Goal: Task Accomplishment & Management: Manage account settings

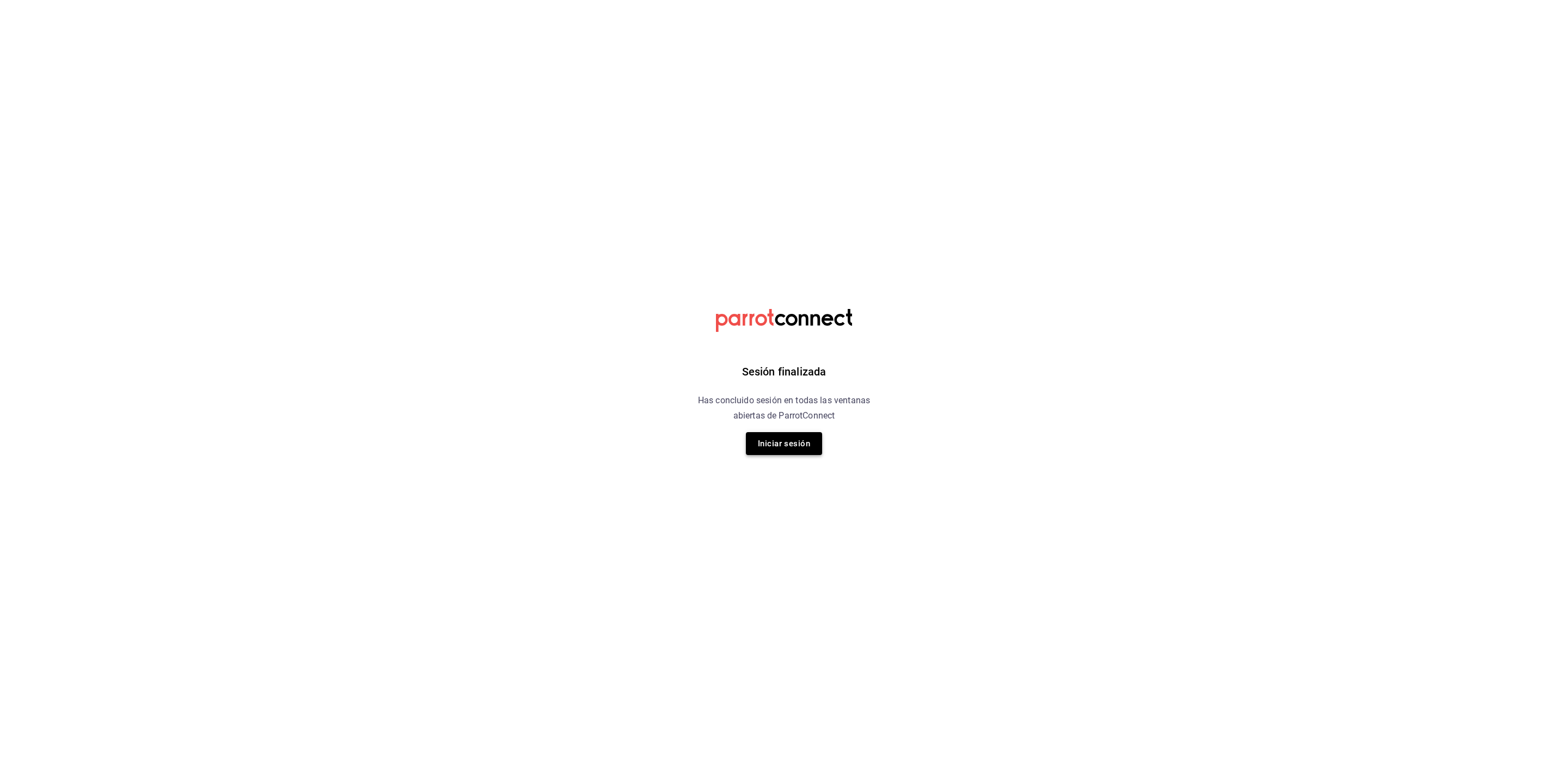
click at [776, 449] on button "Iniciar sesión" at bounding box center [784, 443] width 76 height 23
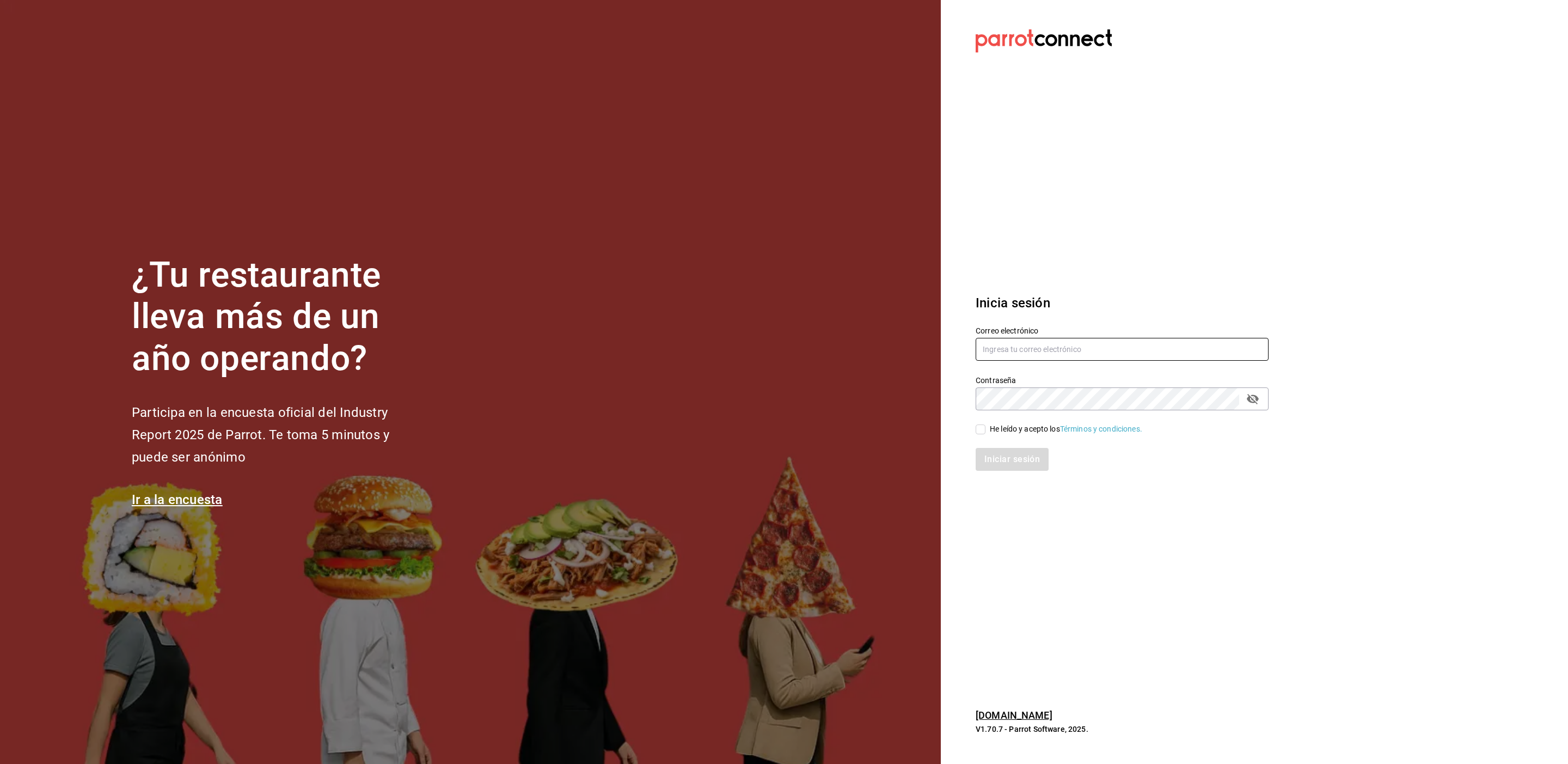
click at [1046, 340] on input "text" at bounding box center [1122, 349] width 293 height 23
type input "[EMAIL_ADDRESS][DOMAIN_NAME]"
click at [981, 429] on input "He leído y acepto los Términos y condiciones." at bounding box center [981, 429] width 10 height 10
checkbox input "true"
click at [987, 461] on button "Iniciar sesión" at bounding box center [1013, 459] width 74 height 23
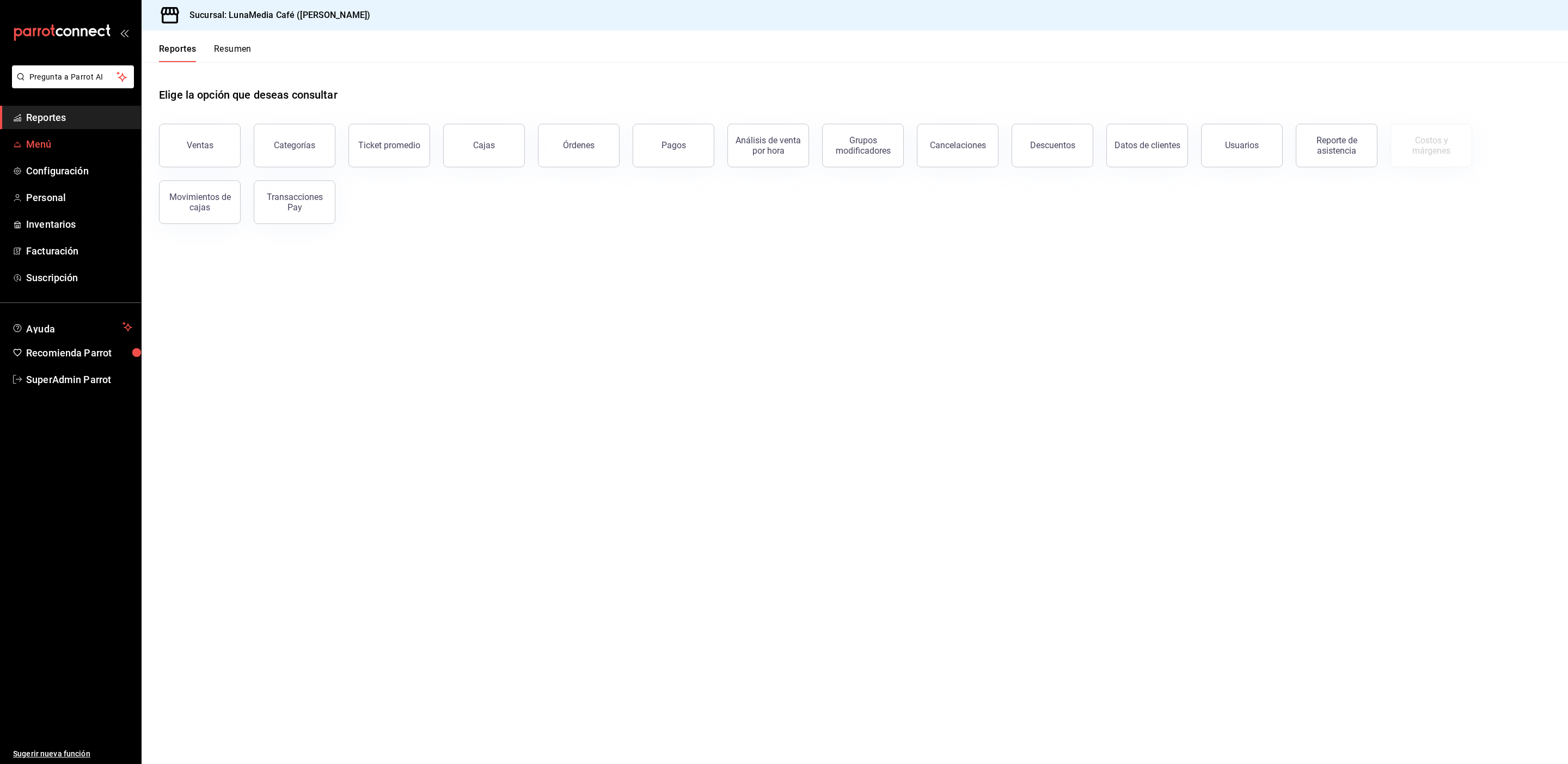
click at [35, 141] on span "Menú" at bounding box center [80, 144] width 106 height 14
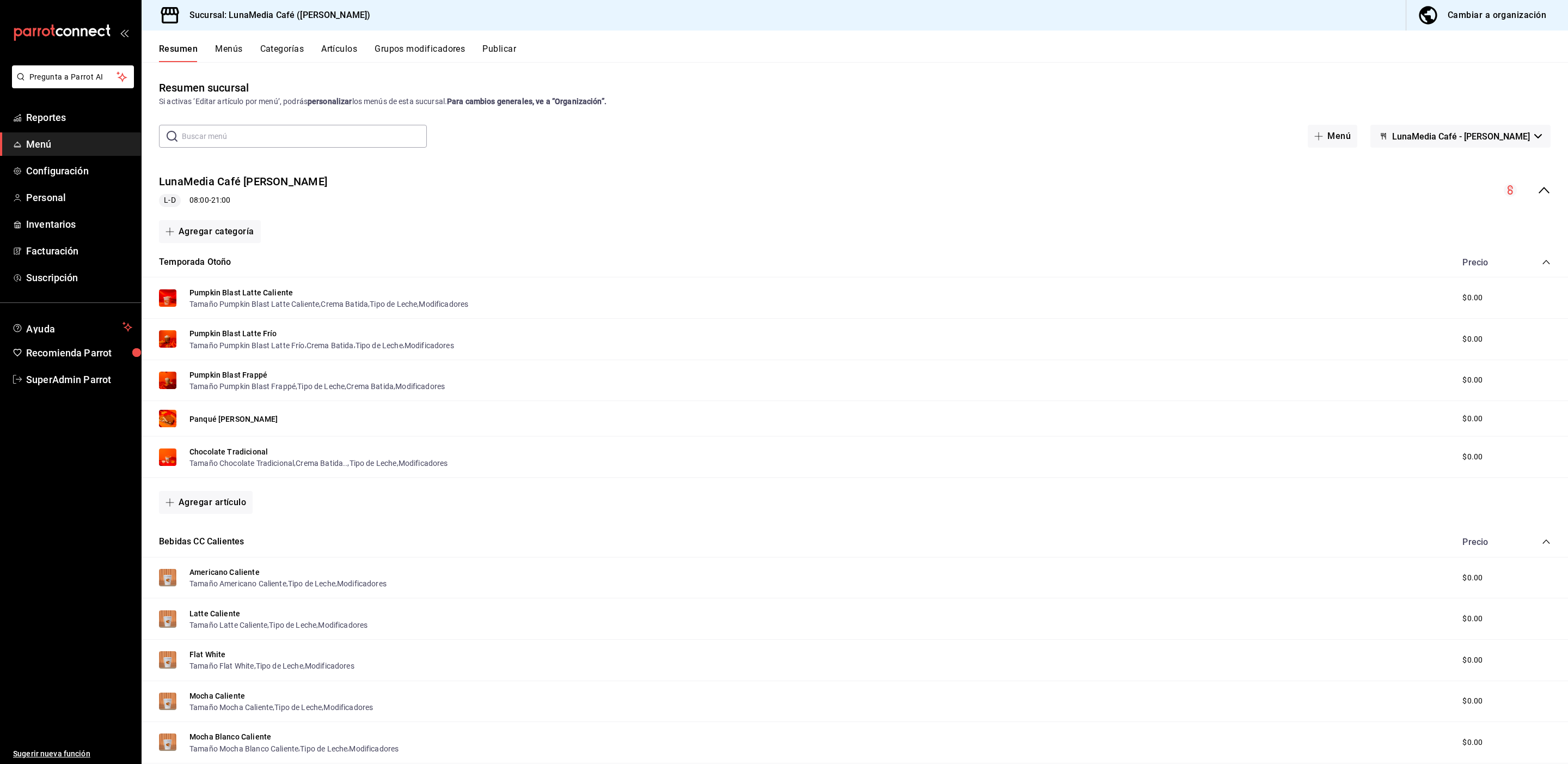
click at [1537, 190] on icon "collapse-menu-row" at bounding box center [1544, 190] width 13 height 13
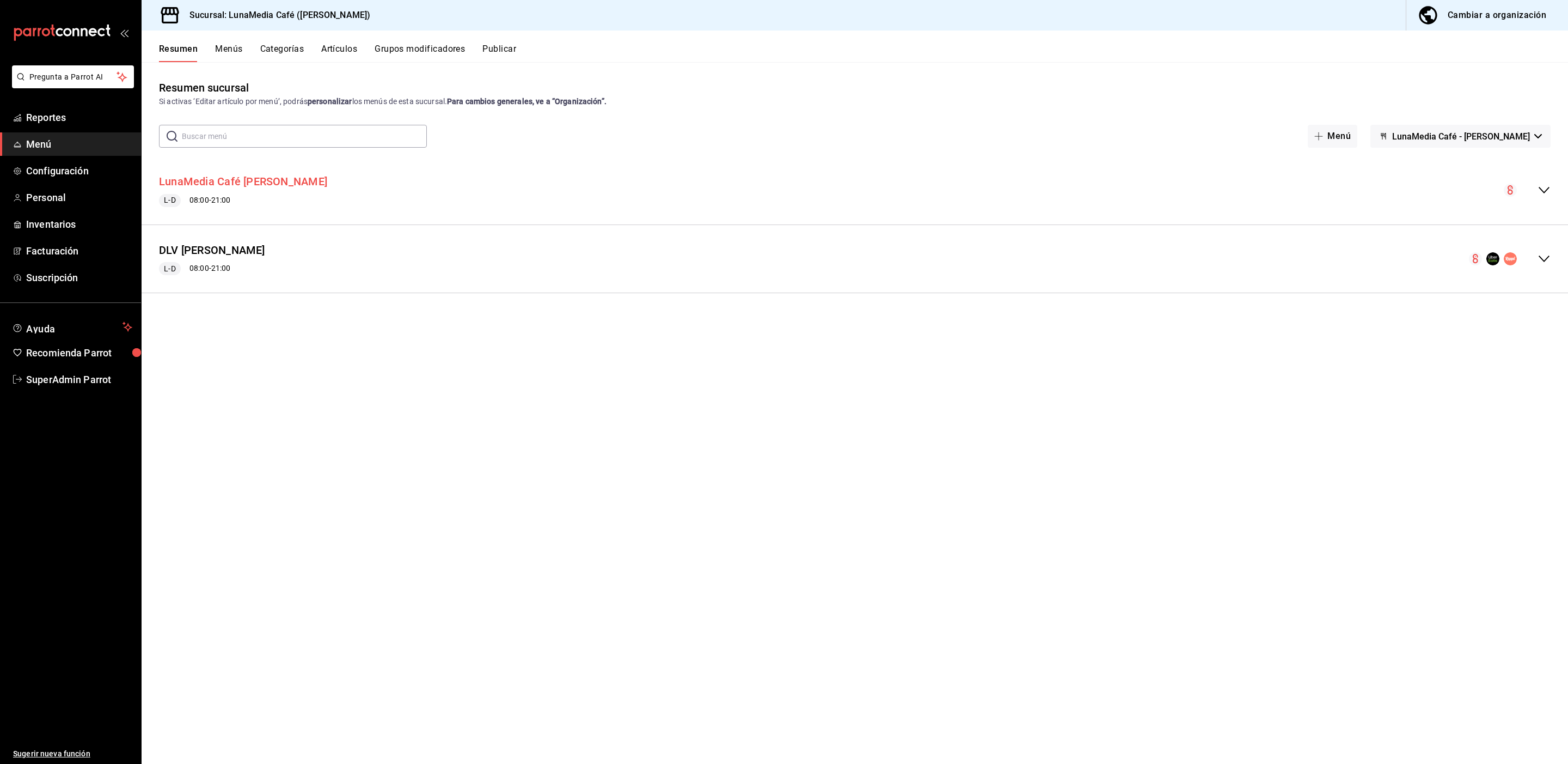
click at [306, 180] on button "LunaMedia Café Ávila Camacho" at bounding box center [243, 182] width 168 height 16
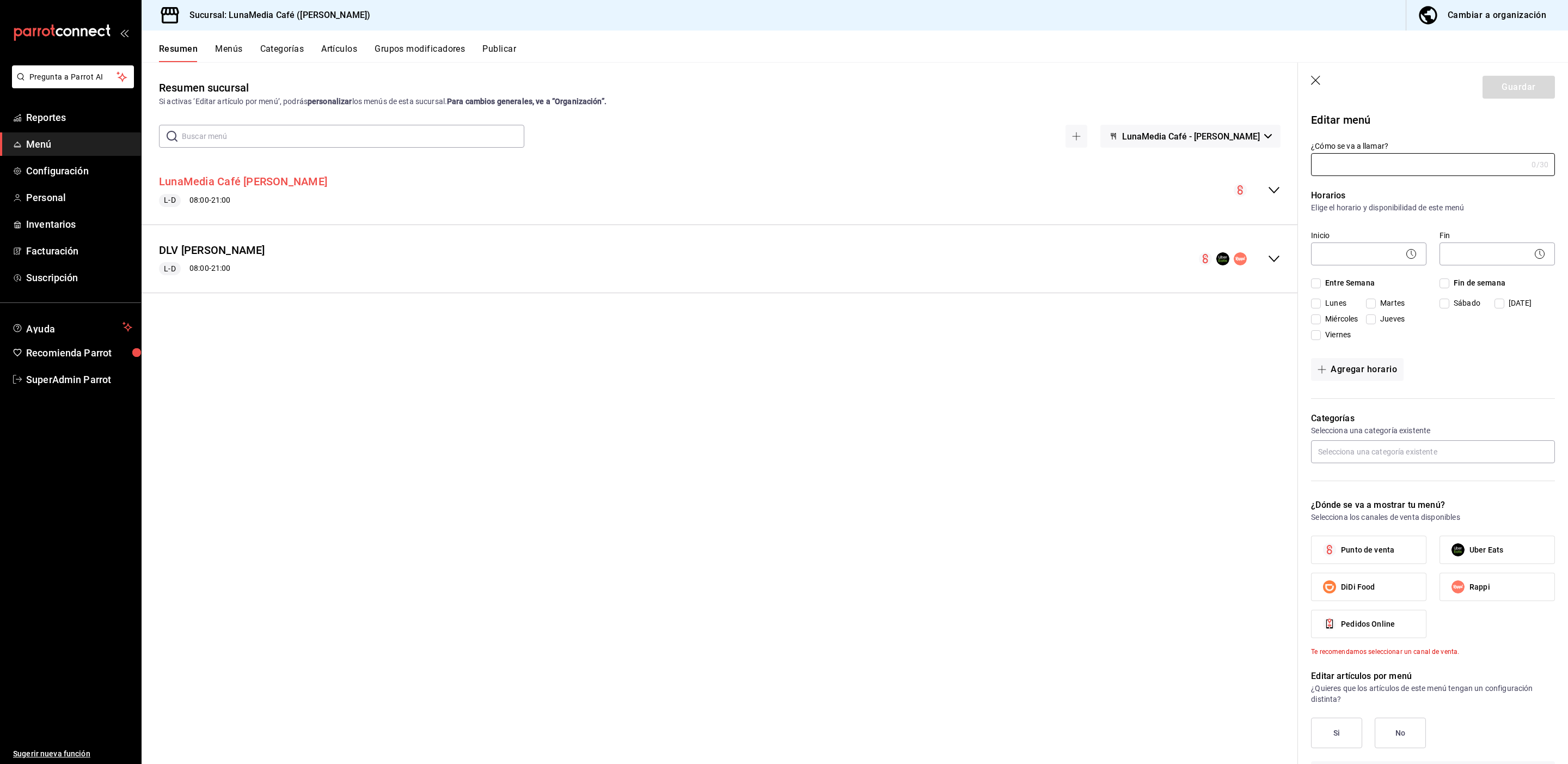
type input "LunaMedia Café Ávila Camacho"
checkbox input "true"
type input "1755808448110"
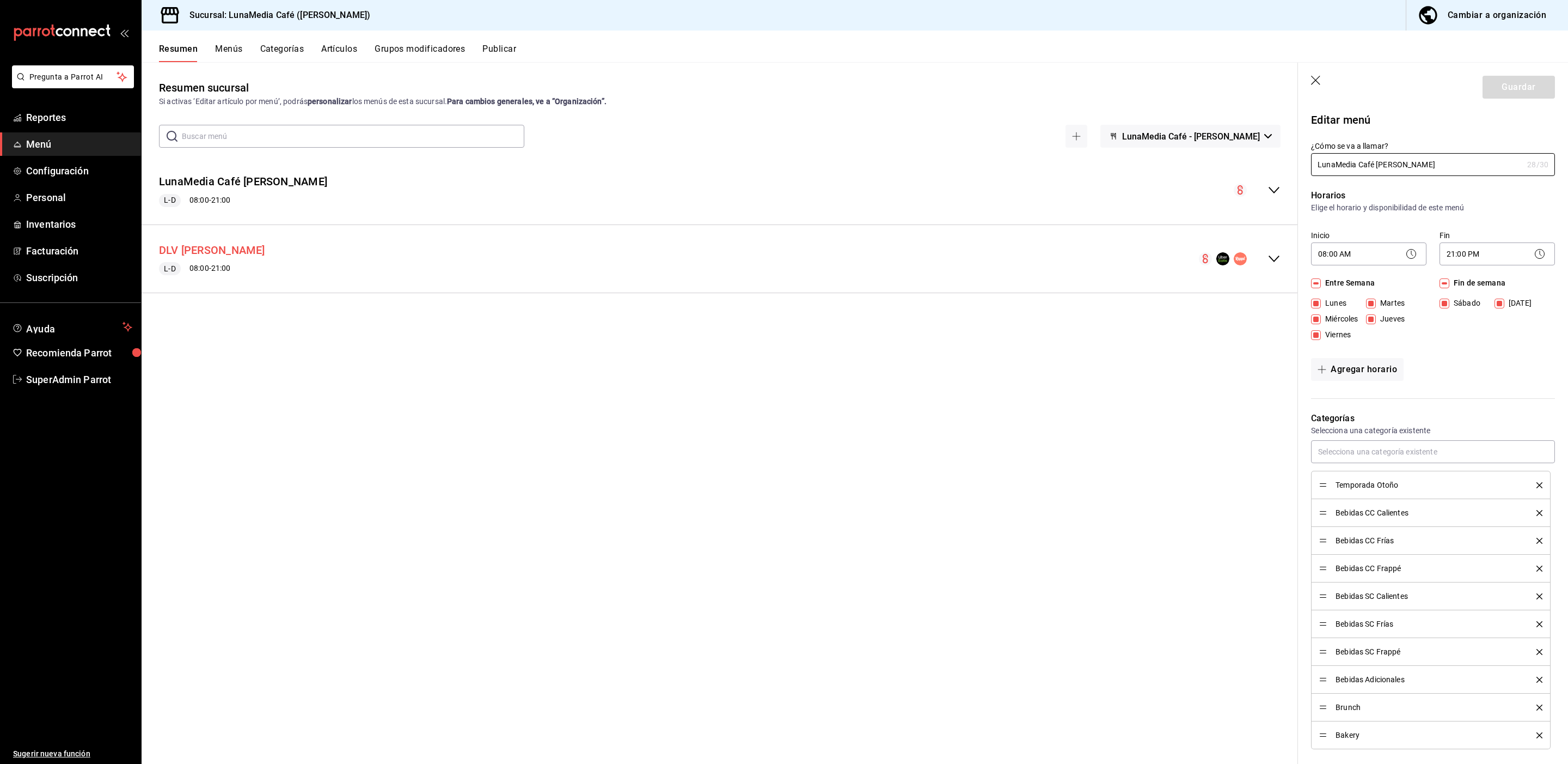
click at [246, 255] on button "DLV Ávila Camacho" at bounding box center [212, 250] width 106 height 16
